Goal: Transaction & Acquisition: Purchase product/service

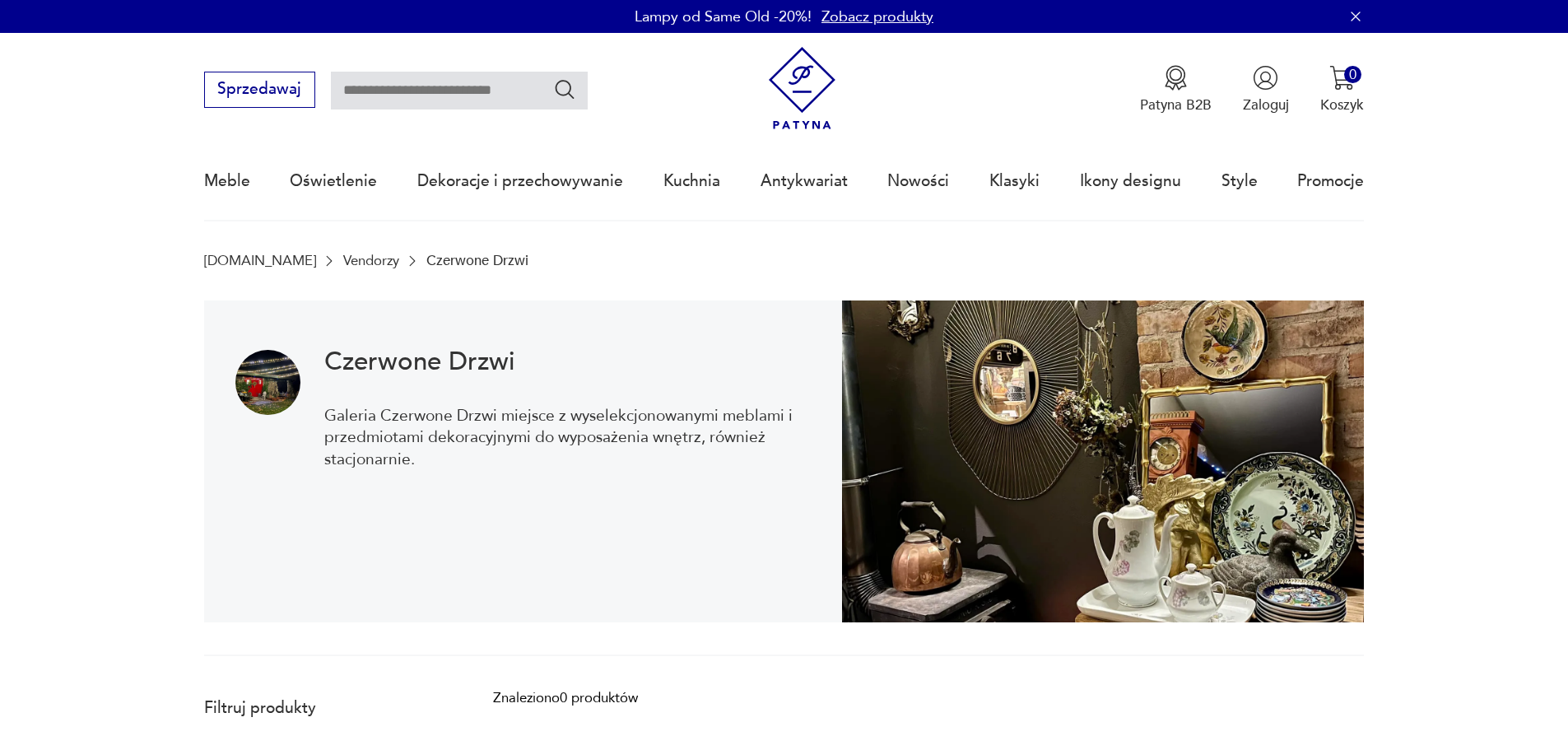
click at [343, 258] on link "Vendorzy" at bounding box center [371, 260] width 56 height 15
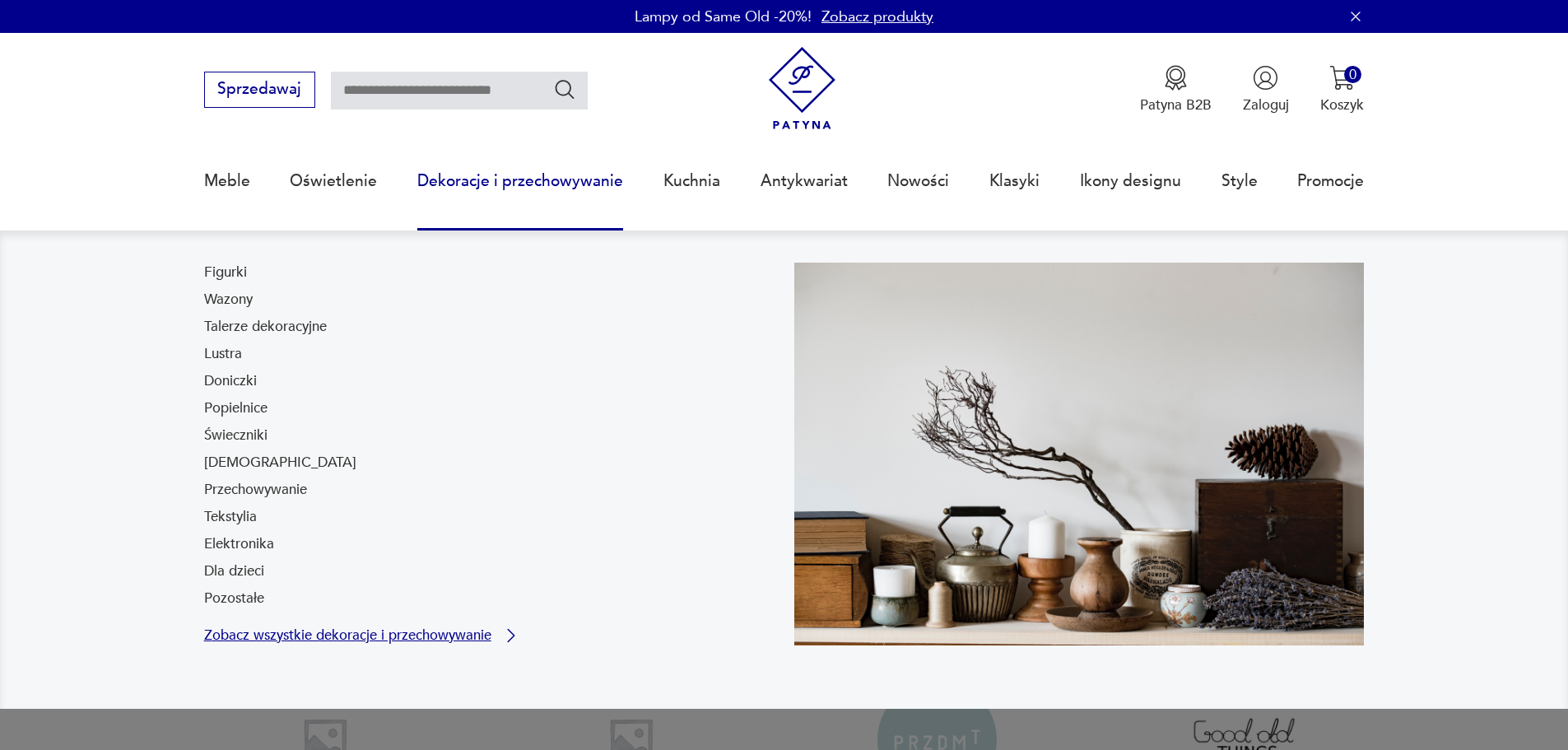
click at [428, 636] on p "Zobacz wszystkie dekoracje i przechowywanie" at bounding box center [348, 636] width 288 height 13
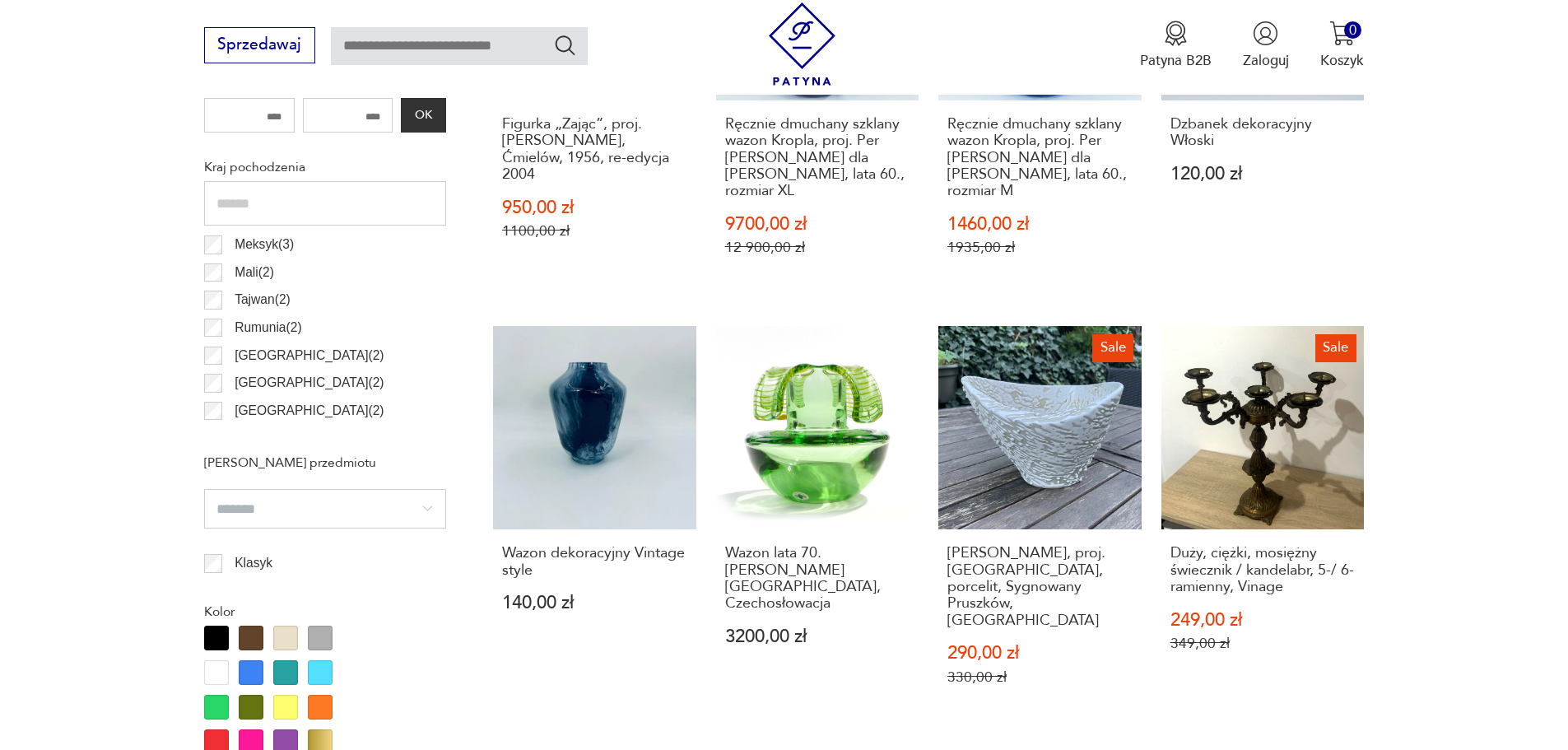
scroll to position [905, 0]
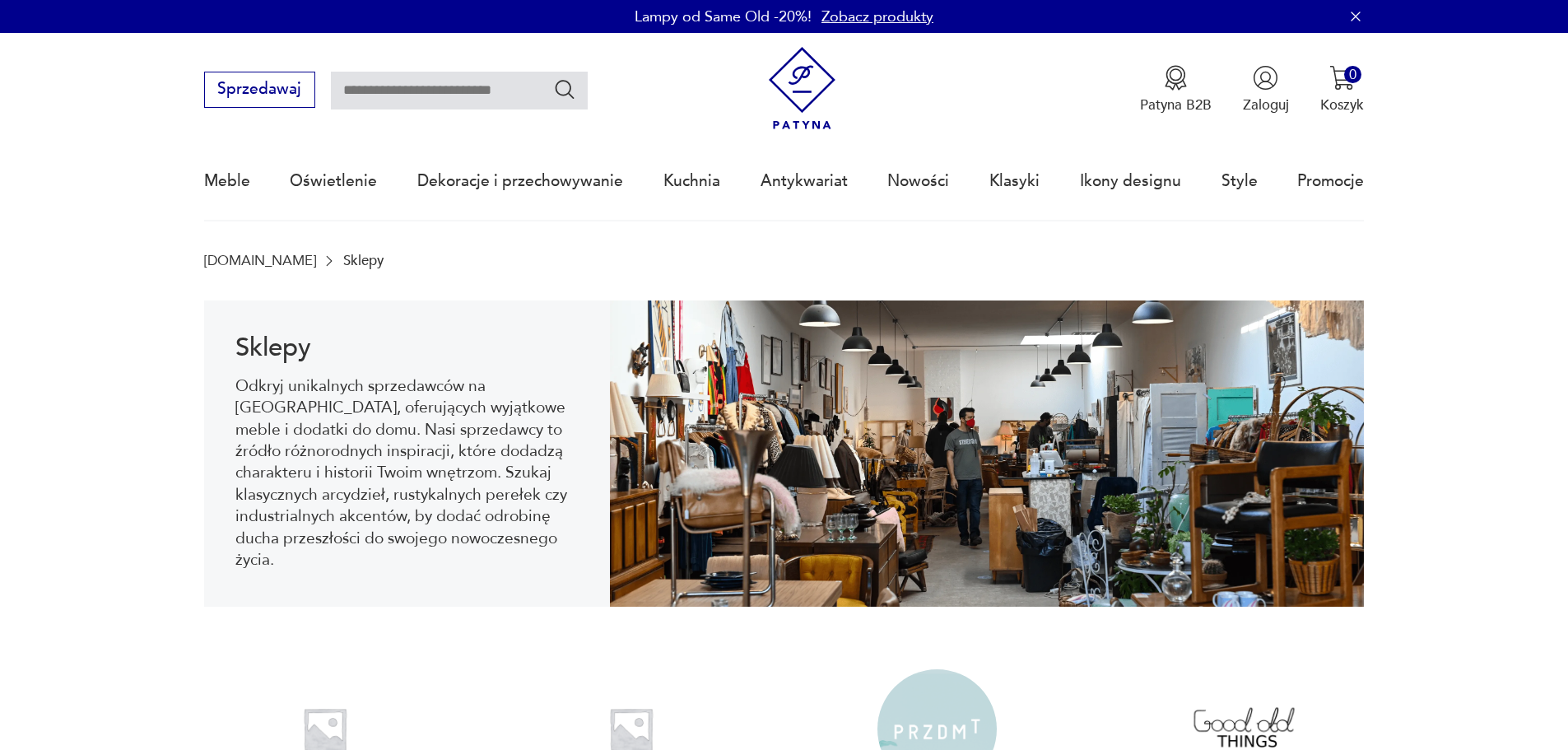
click at [377, 83] on input "text" at bounding box center [459, 90] width 257 height 37
type input "*******"
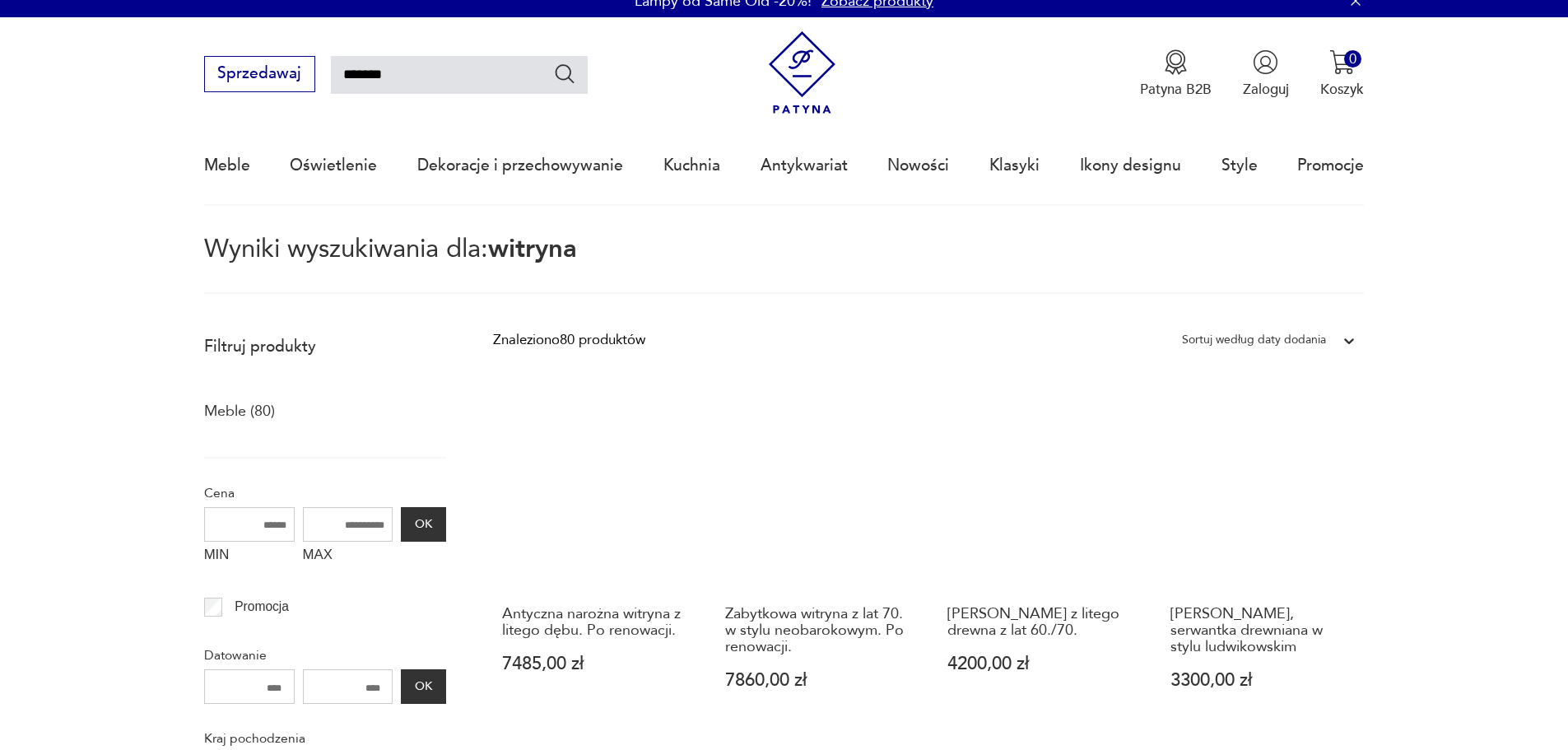
scroll to position [12, 0]
